Goal: Transaction & Acquisition: Subscribe to service/newsletter

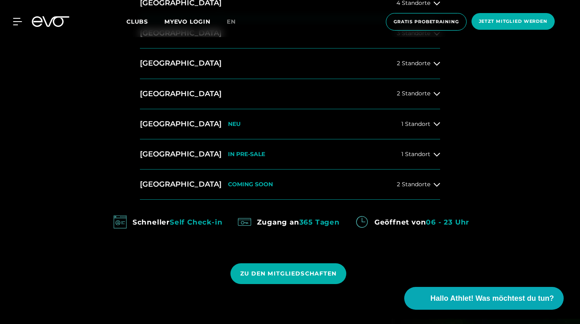
scroll to position [410, 0]
click at [290, 270] on span "ZU DEN MITGLIEDSCHAFTEN" at bounding box center [288, 273] width 97 height 9
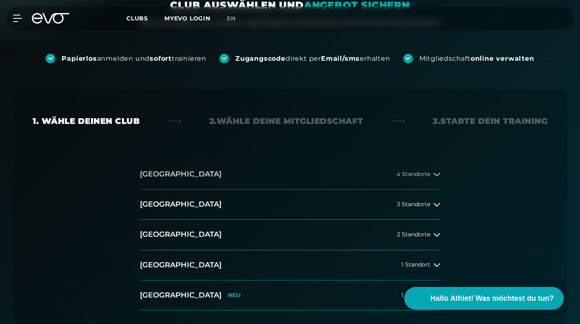
scroll to position [143, 0]
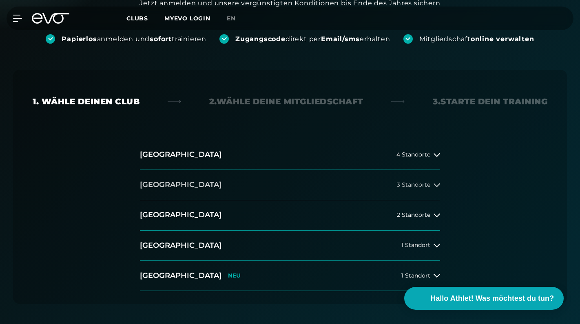
click at [163, 188] on button "[GEOGRAPHIC_DATA] 3 Standorte" at bounding box center [290, 185] width 300 height 30
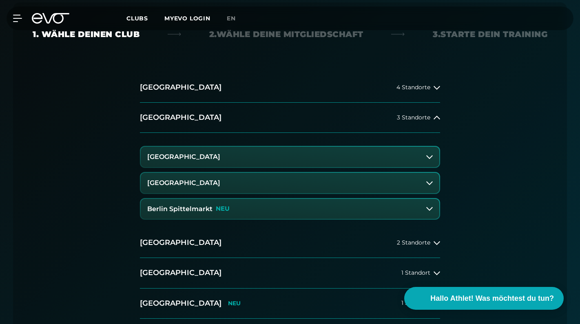
scroll to position [211, 0]
click at [216, 156] on h3 "[GEOGRAPHIC_DATA]" at bounding box center [183, 156] width 73 height 7
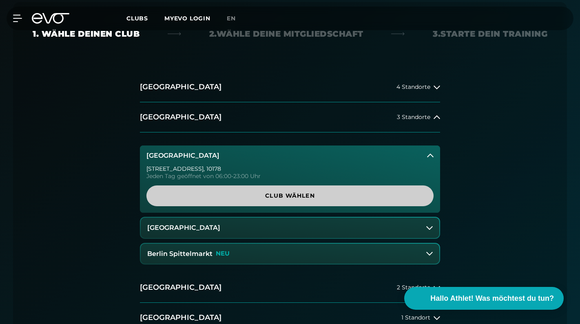
click at [229, 190] on span "Club wählen" at bounding box center [289, 195] width 287 height 21
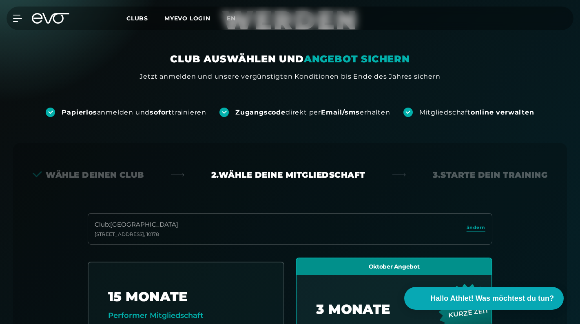
scroll to position [134, 0]
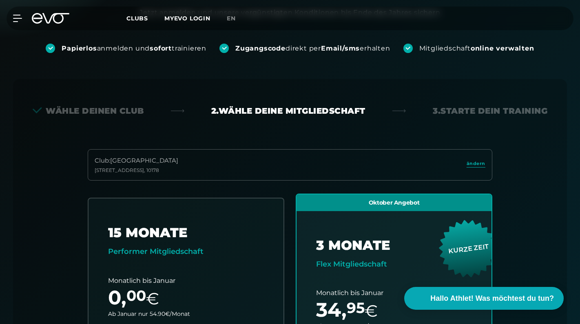
click at [310, 173] on div "Club : Berlin [STREET_ADDRESS]" at bounding box center [290, 164] width 404 height 31
click at [468, 164] on span "ändern" at bounding box center [475, 163] width 19 height 7
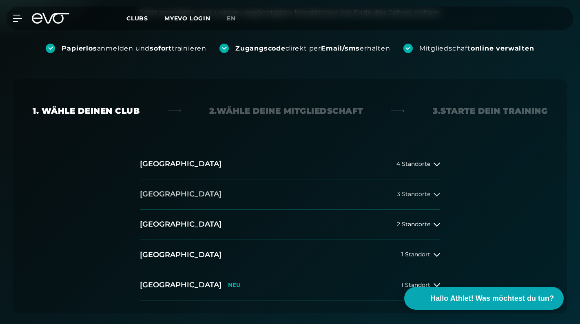
click at [223, 190] on button "[GEOGRAPHIC_DATA] 3 Standorte" at bounding box center [290, 194] width 300 height 30
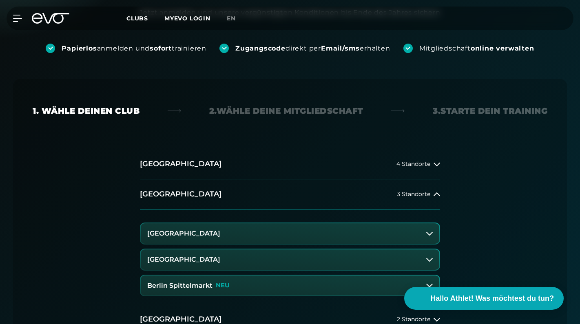
click at [201, 285] on h3 "Berlin Spittelmarkt" at bounding box center [179, 285] width 65 height 7
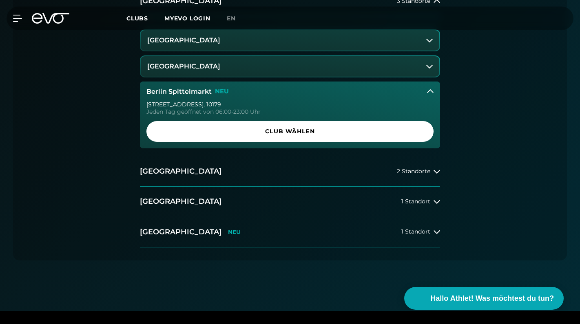
scroll to position [327, 0]
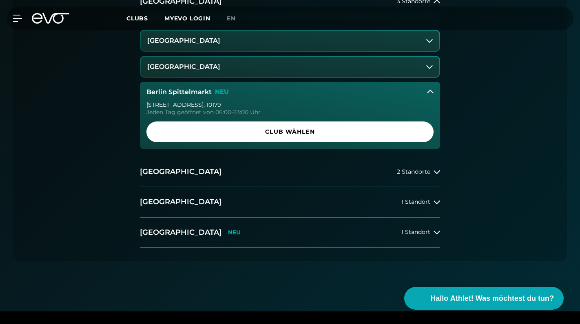
click at [171, 89] on h3 "Berlin Spittelmarkt" at bounding box center [178, 91] width 65 height 7
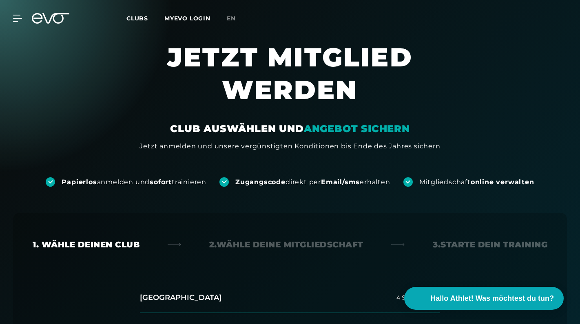
scroll to position [0, 0]
click at [20, 17] on icon at bounding box center [19, 18] width 12 height 7
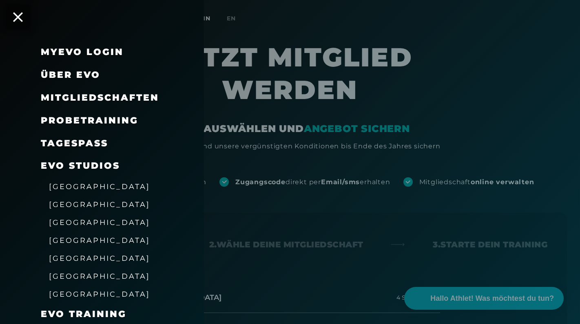
click at [65, 49] on link "MyEVO Login" at bounding box center [82, 51] width 83 height 11
